Goal: Transaction & Acquisition: Book appointment/travel/reservation

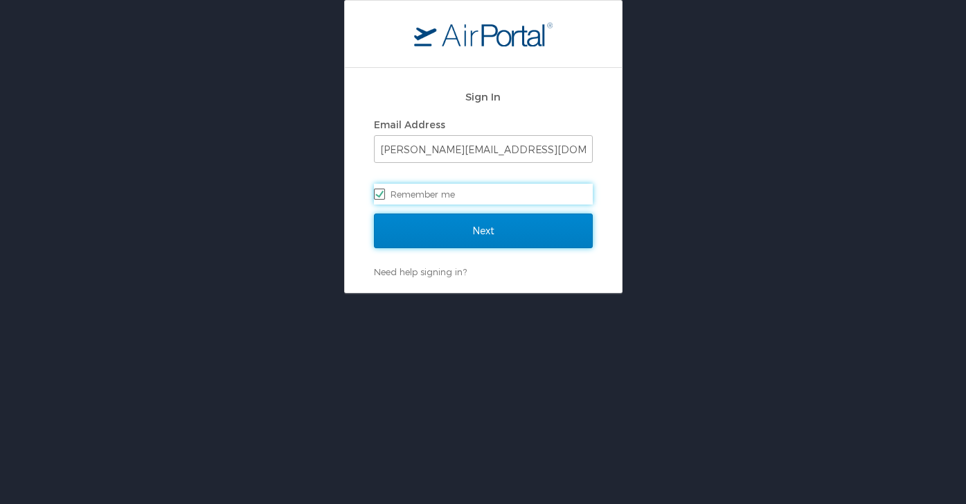
click at [436, 230] on input "Next" at bounding box center [483, 230] width 219 height 35
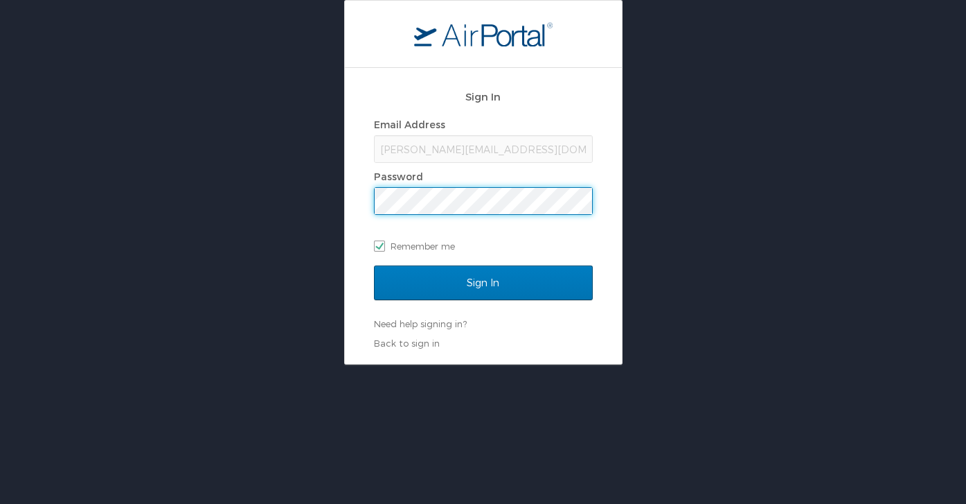
click at [374, 265] on input "Sign In" at bounding box center [483, 282] width 219 height 35
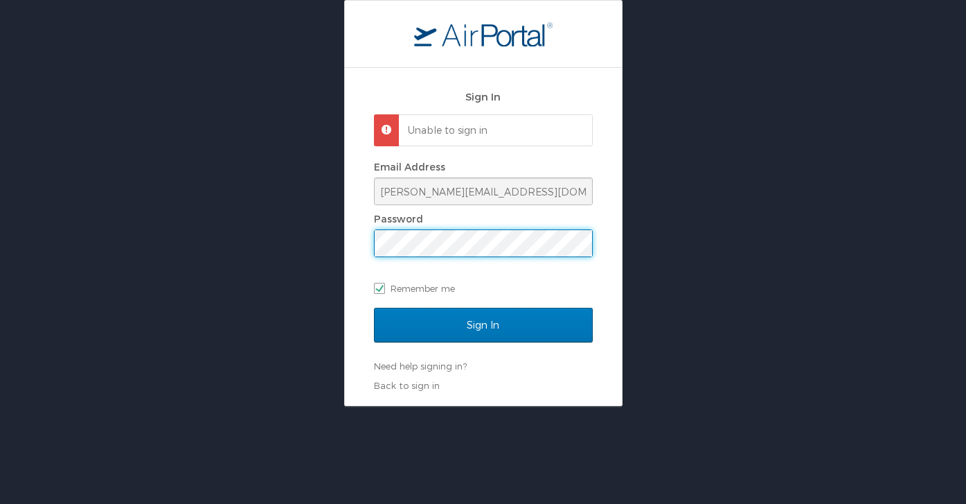
click at [374, 308] on input "Sign In" at bounding box center [483, 325] width 219 height 35
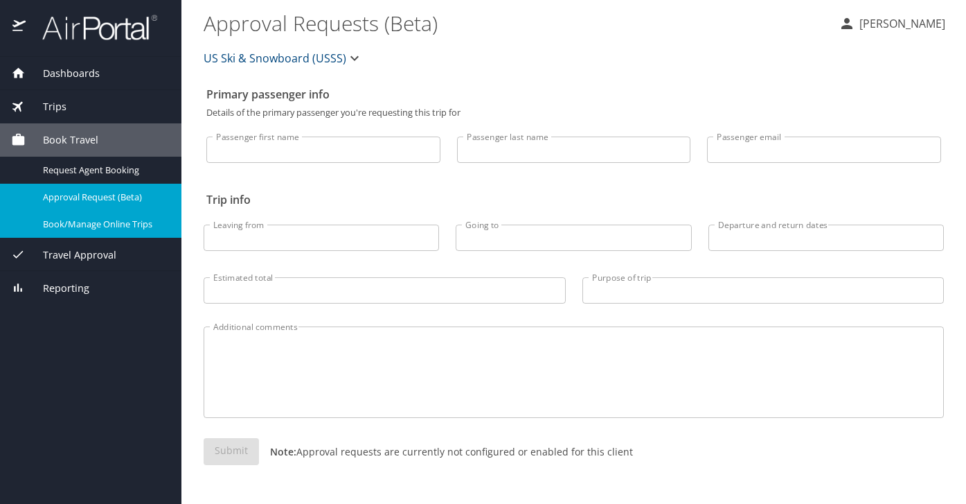
click at [139, 227] on span "Book/Manage Online Trips" at bounding box center [104, 224] width 122 height 13
